Goal: Task Accomplishment & Management: Manage account settings

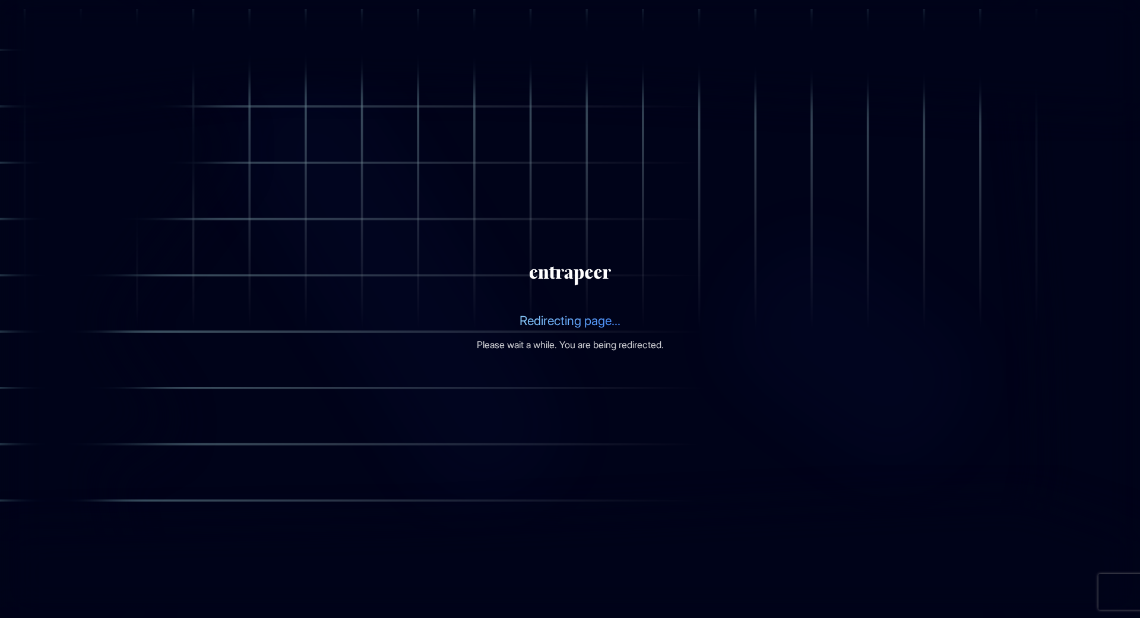
click at [910, 159] on section "Redirecting page... Please wait a while. You are being redirected." at bounding box center [570, 309] width 1140 height 618
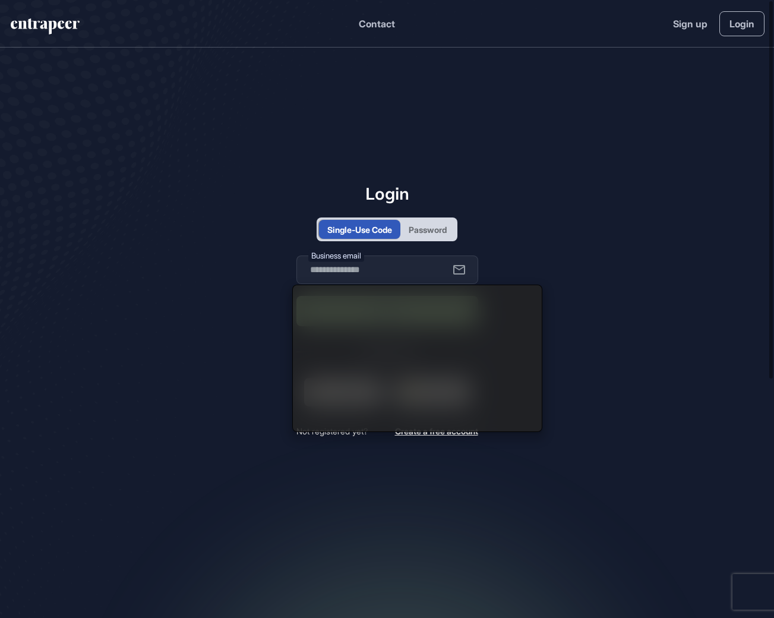
click at [428, 246] on div "Login Single-Use Code Password Business email Log in or login with Google Micro…" at bounding box center [387, 310] width 182 height 253
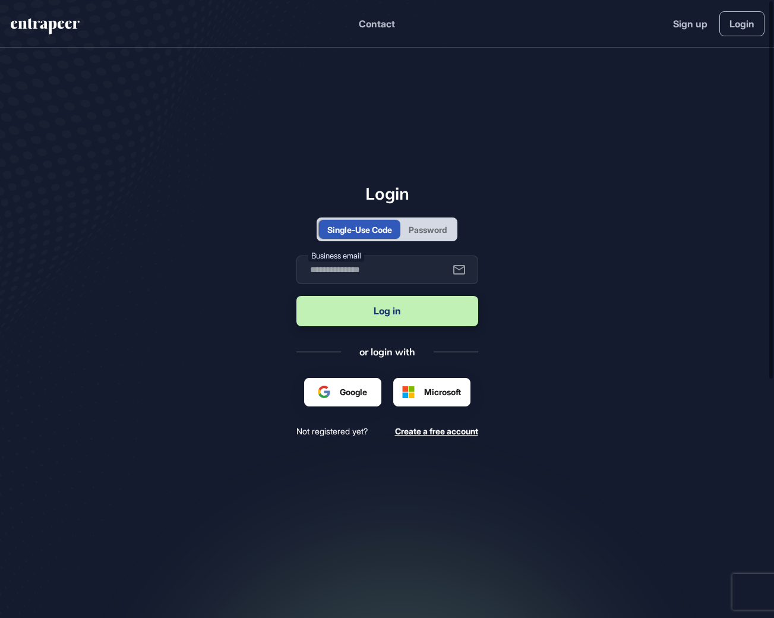
click at [426, 237] on div "Password" at bounding box center [427, 229] width 55 height 19
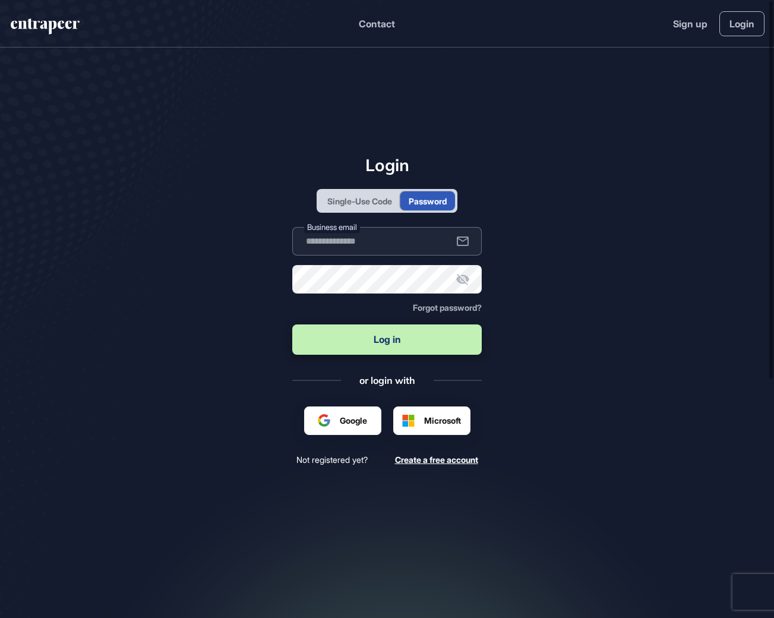
click at [420, 238] on input "text" at bounding box center [386, 241] width 189 height 29
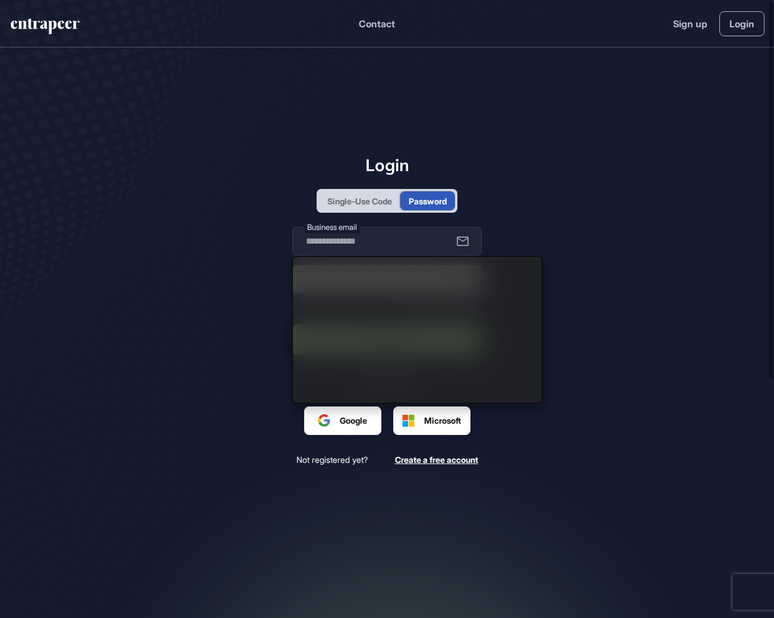
click at [380, 207] on div "Single-Use Code" at bounding box center [359, 200] width 81 height 19
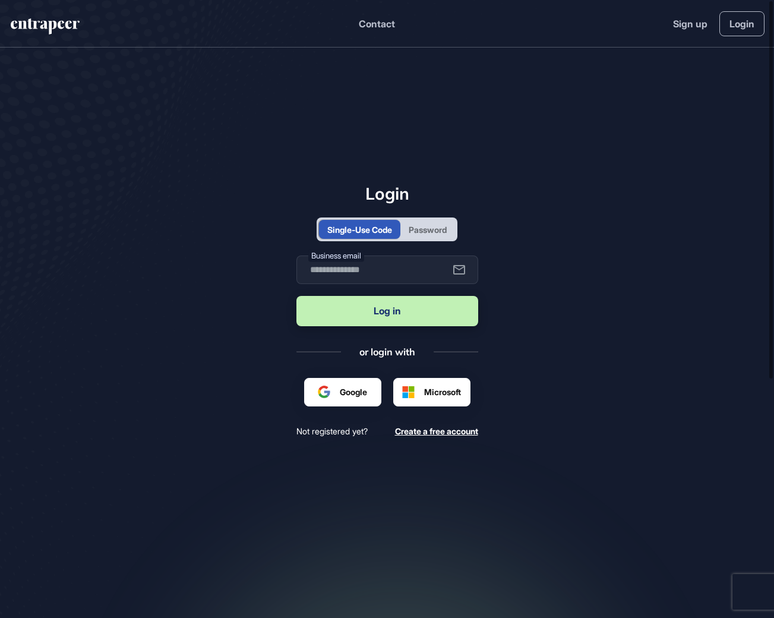
click at [423, 239] on div "Single-Use Code Password" at bounding box center [387, 229] width 141 height 24
click at [423, 234] on div "Password" at bounding box center [428, 229] width 38 height 12
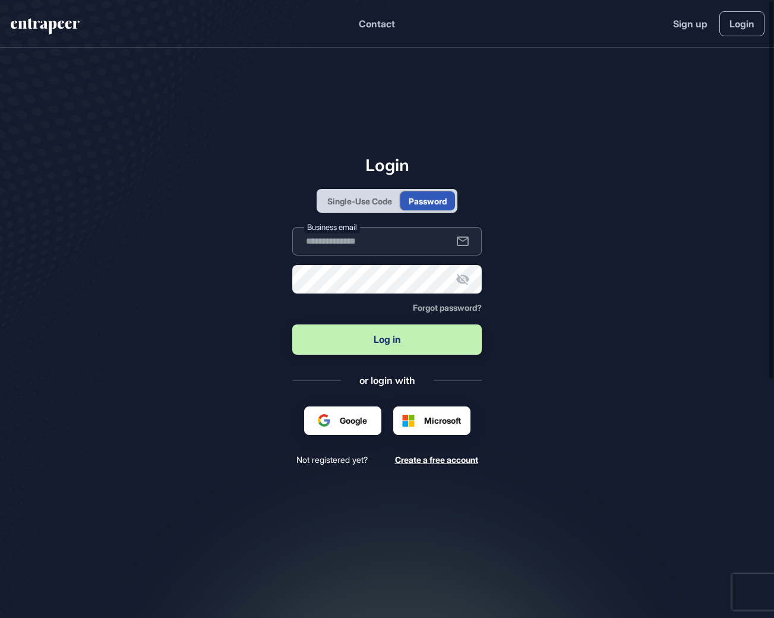
click at [415, 251] on input "text" at bounding box center [386, 241] width 189 height 29
type input "**********"
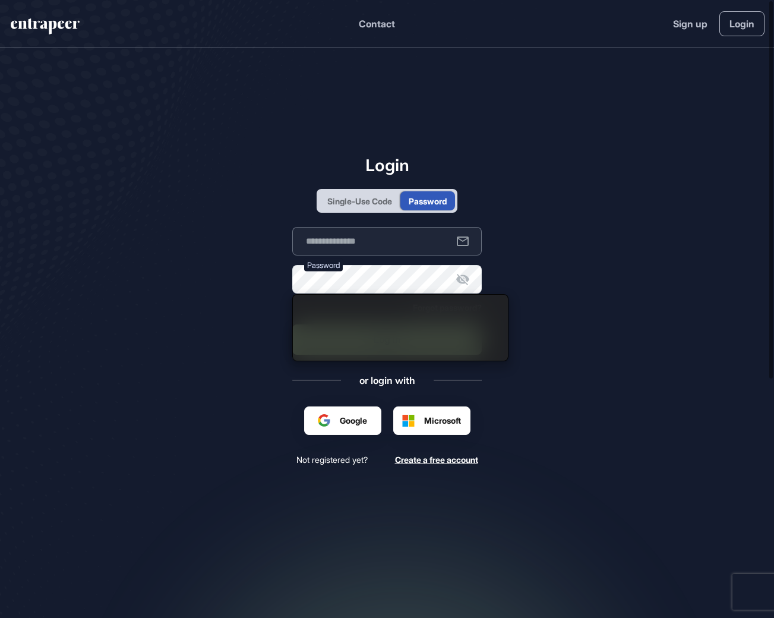
type input "**********"
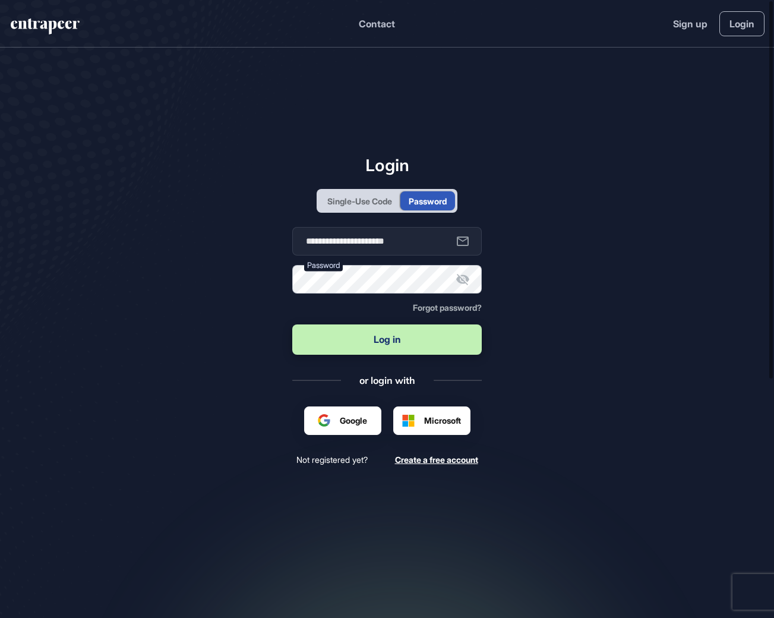
click at [292, 324] on button "Log in" at bounding box center [386, 339] width 189 height 30
